Goal: Find specific page/section: Find specific page/section

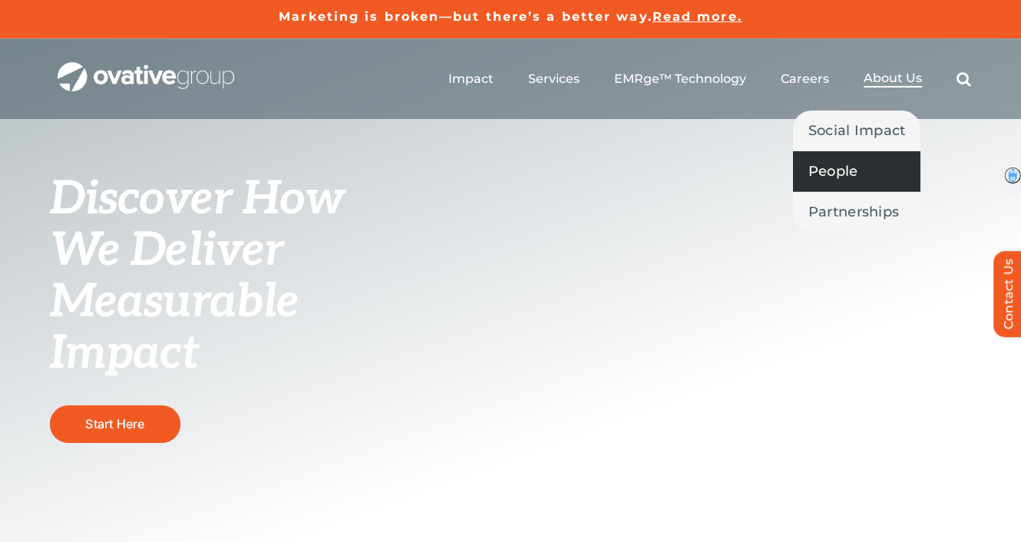
click at [845, 164] on span "People" at bounding box center [833, 170] width 50 height 21
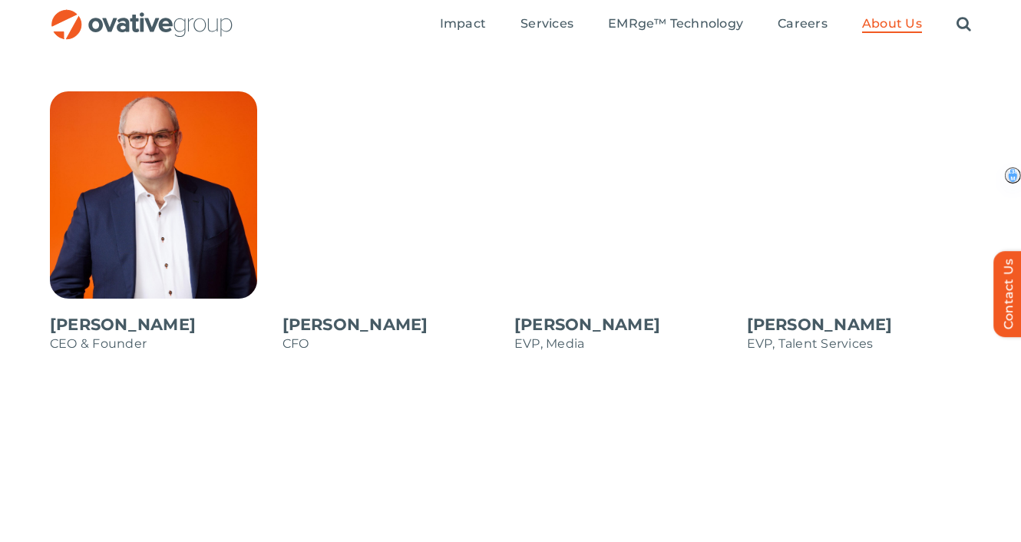
scroll to position [1271, 0]
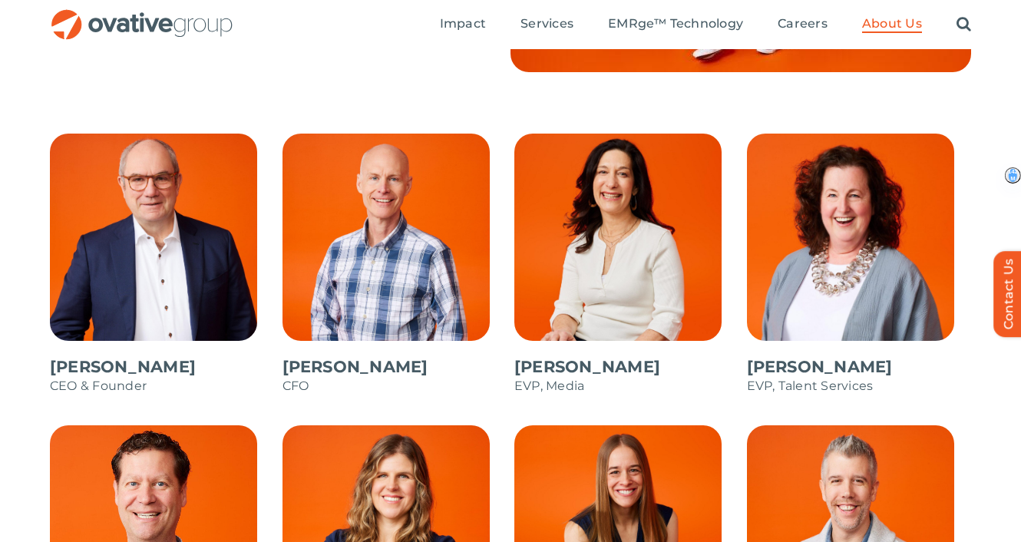
click at [154, 190] on span at bounding box center [162, 272] width 225 height 276
